Goal: Information Seeking & Learning: Learn about a topic

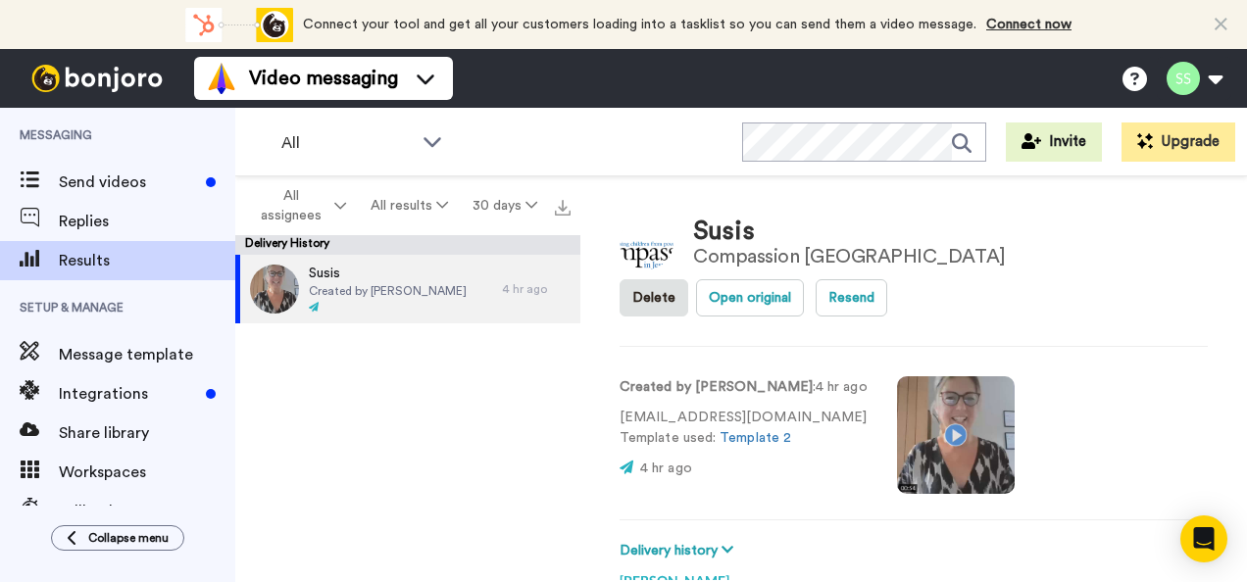
click at [920, 403] on video at bounding box center [956, 436] width 118 height 118
click at [902, 398] on video at bounding box center [956, 436] width 118 height 118
